Goal: Use online tool/utility: Use online tool/utility

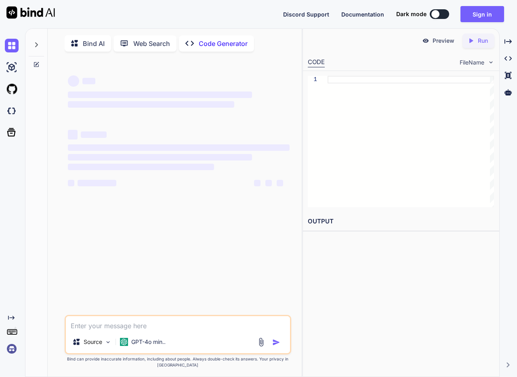
click at [111, 328] on textarea at bounding box center [178, 323] width 224 height 15
type textarea "x"
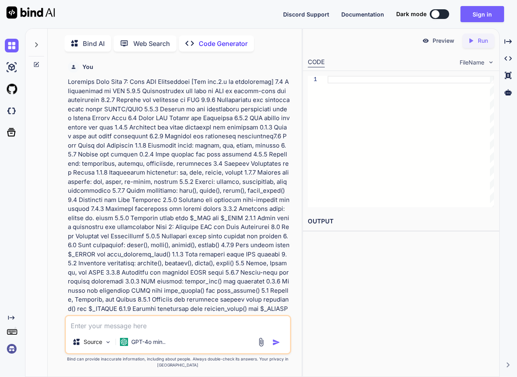
scroll to position [3, 0]
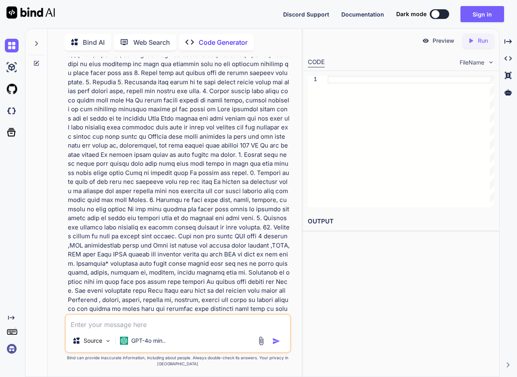
type textarea "Unit 1: Core PHP Programming [Php ver.8.x is recommended] 1.1 Introduction to P…"
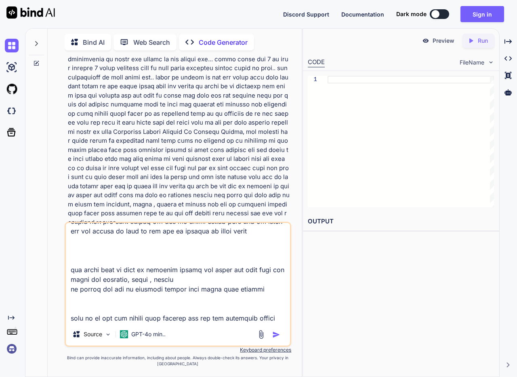
scroll to position [766, 0]
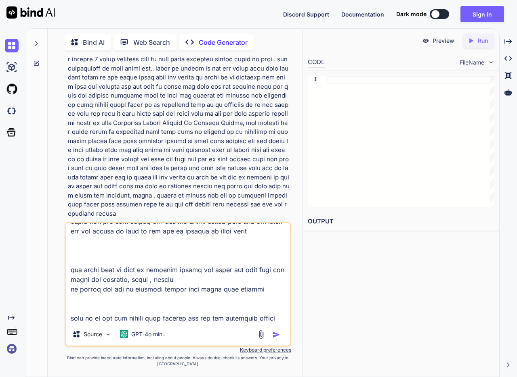
type textarea "x"
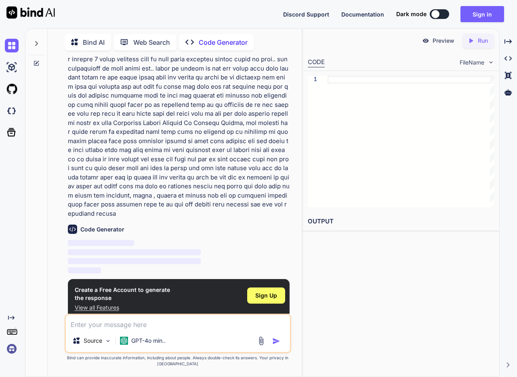
type textarea "x"
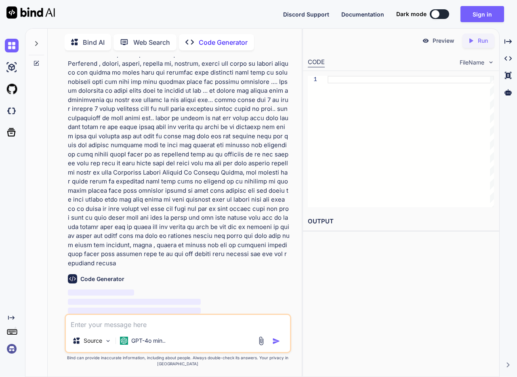
scroll to position [766, 0]
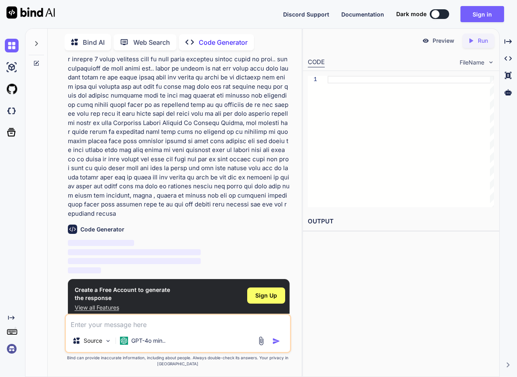
type textarea "Unit 1: Core PHP Programming [Php ver.8.x is recommended] 1.1 Introduction to P…"
type textarea "x"
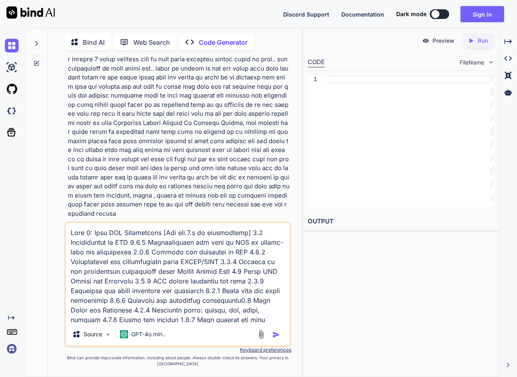
scroll to position [1532, 0]
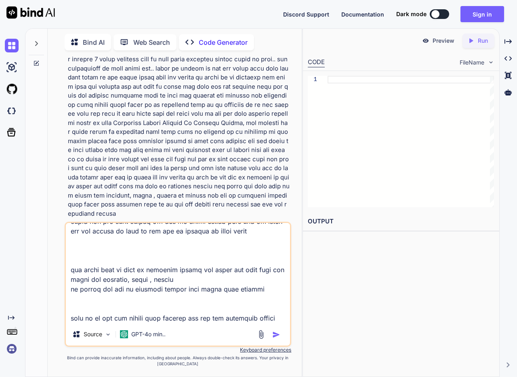
type textarea "Unit 1: Core PHP Programming [Php ver.8.x is recommended] 1.1 Introduction to P…"
click at [276, 335] on img "button" at bounding box center [276, 335] width 8 height 8
click at [271, 332] on div at bounding box center [269, 334] width 27 height 9
click at [274, 333] on img "button" at bounding box center [276, 335] width 8 height 8
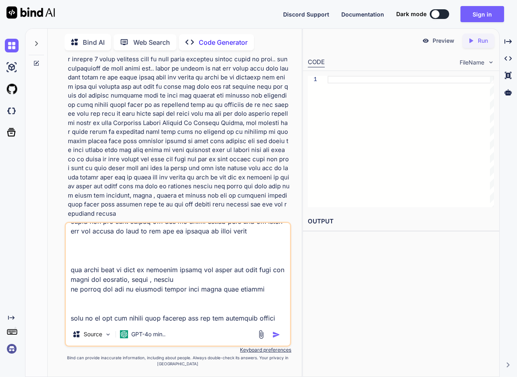
click at [274, 333] on img "button" at bounding box center [276, 335] width 8 height 8
type textarea "x"
